Goal: Information Seeking & Learning: Learn about a topic

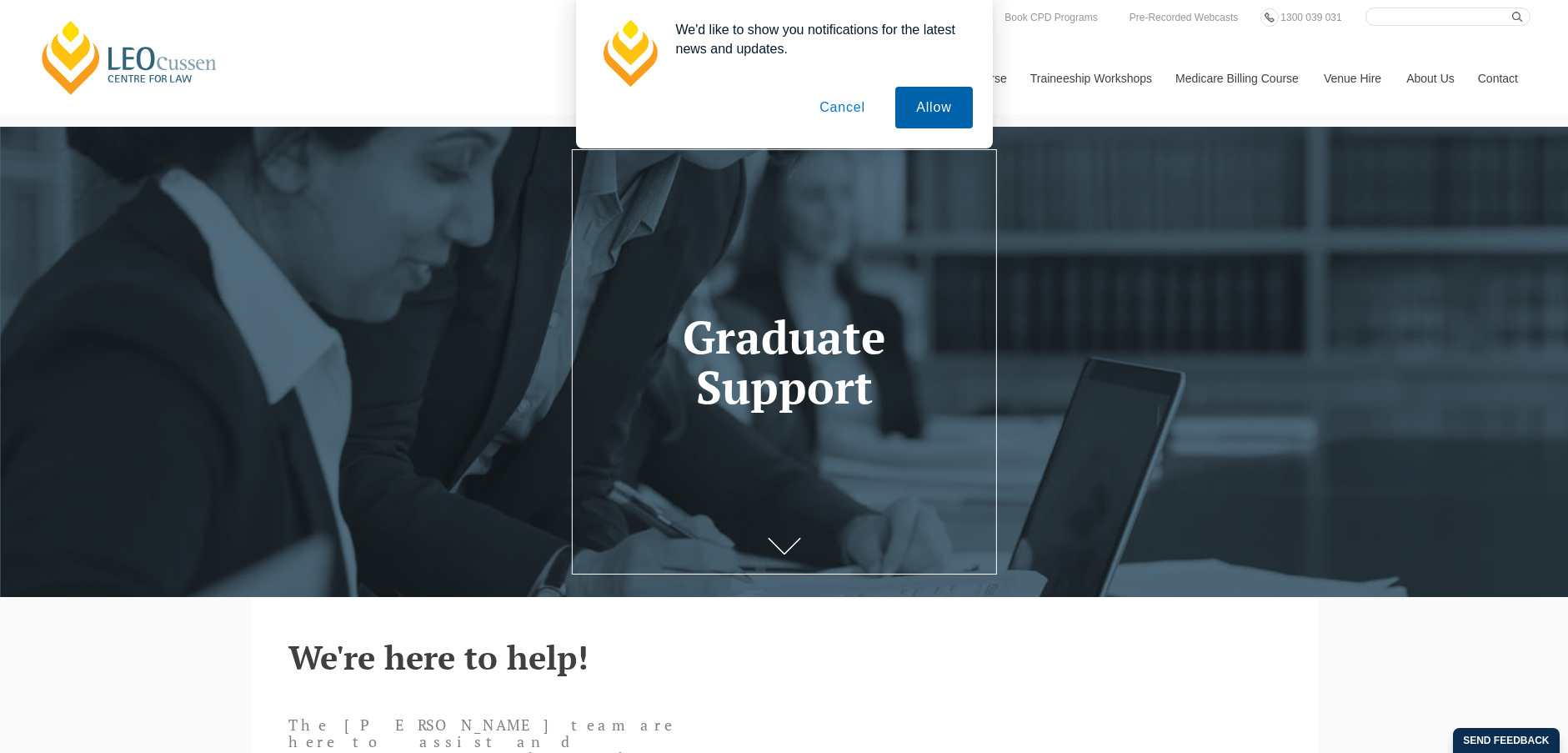
click at [937, 110] on button "Allow" at bounding box center [933, 107] width 77 height 42
